Goal: Check status: Check status

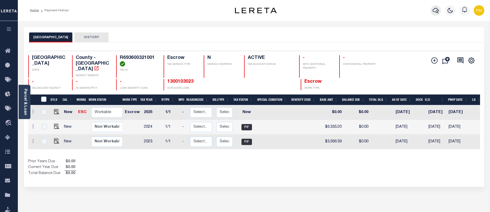
click at [434, 10] on icon "button" at bounding box center [435, 10] width 6 height 6
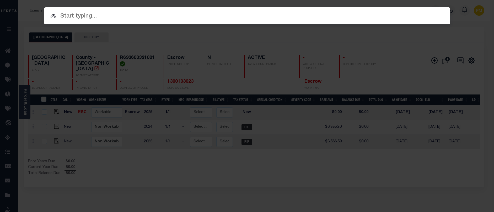
paste input "30006860"
type input "30006860"
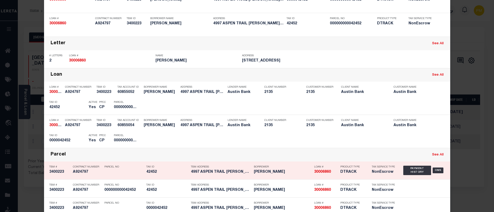
scroll to position [79, 0]
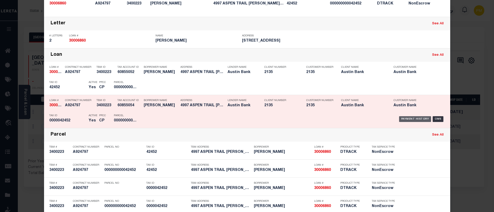
click at [410, 120] on div "Payment History" at bounding box center [415, 119] width 32 height 6
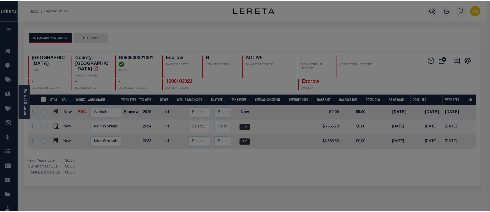
scroll to position [0, 0]
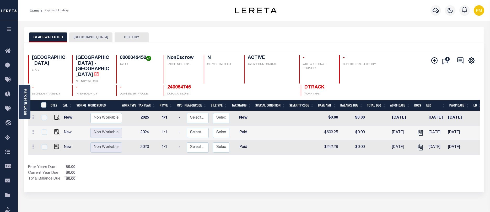
click at [341, 12] on div "Profile Sign out" at bounding box center [390, 10] width 192 height 18
click at [305, 175] on div "Selected 3 Results 1 Items per page 25 50 100 TX STATE TAX ID N" at bounding box center [254, 117] width 460 height 150
click at [92, 37] on button "[GEOGRAPHIC_DATA]" at bounding box center [90, 37] width 43 height 10
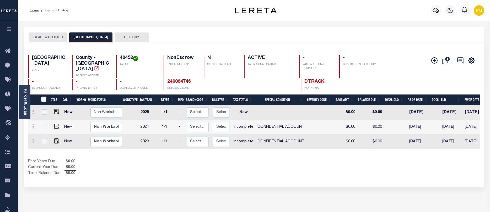
click at [48, 36] on button "GLADEWATER ISD" at bounding box center [48, 37] width 38 height 10
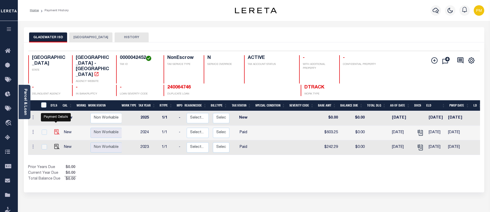
click at [55, 129] on img "" at bounding box center [56, 131] width 5 height 5
checkbox input "true"
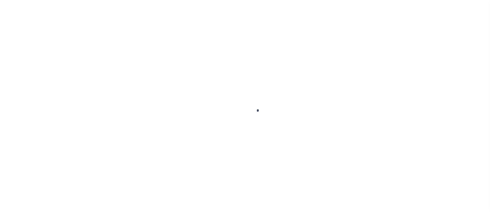
checkbox input "false"
type input "[DATE]"
select select "PYD"
type input "$603.25"
type input "$0"
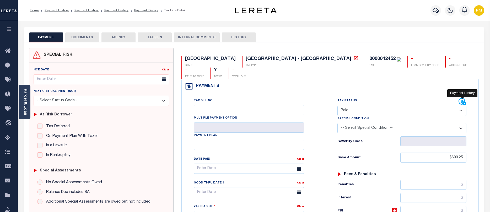
click at [460, 98] on icon at bounding box center [462, 102] width 8 height 8
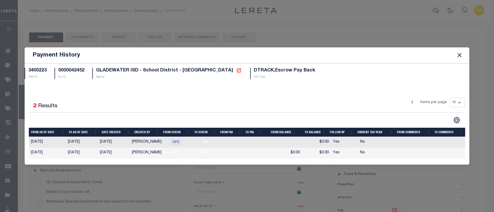
drag, startPoint x: 459, startPoint y: 55, endPoint x: 454, endPoint y: 56, distance: 5.3
click at [459, 55] on button "Close" at bounding box center [459, 55] width 7 height 7
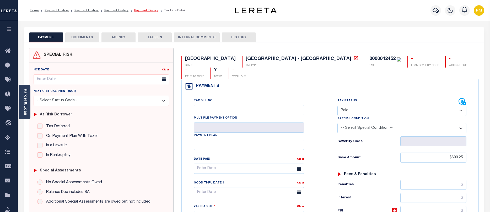
click at [139, 10] on link "Payment History" at bounding box center [146, 10] width 24 height 3
